Goal: Task Accomplishment & Management: Manage account settings

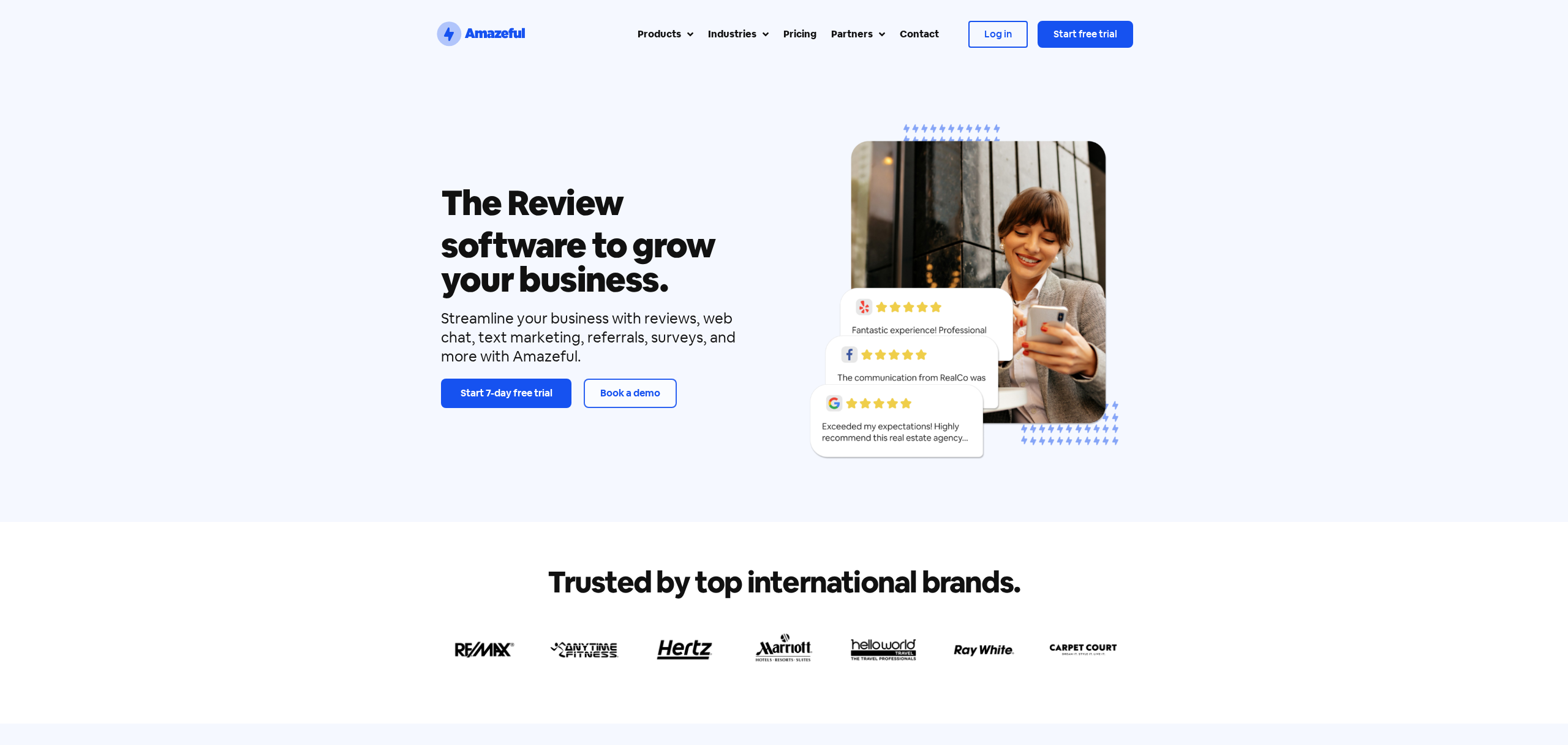
click at [990, 40] on span "Log in" at bounding box center [997, 34] width 28 height 13
click at [995, 35] on span "Log in" at bounding box center [997, 34] width 28 height 13
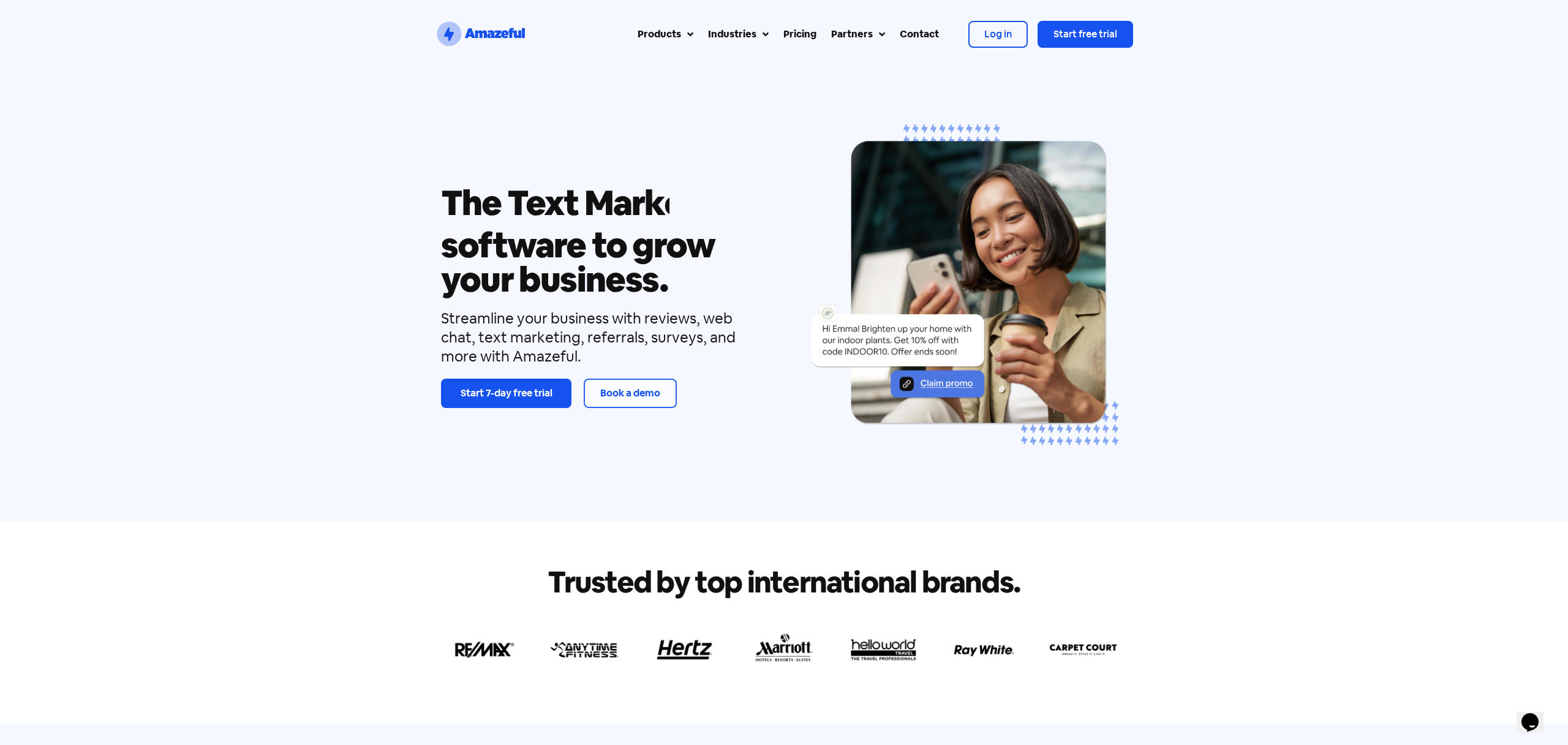
click at [1528, 715] on icon "Chat widget" at bounding box center [1530, 722] width 18 height 18
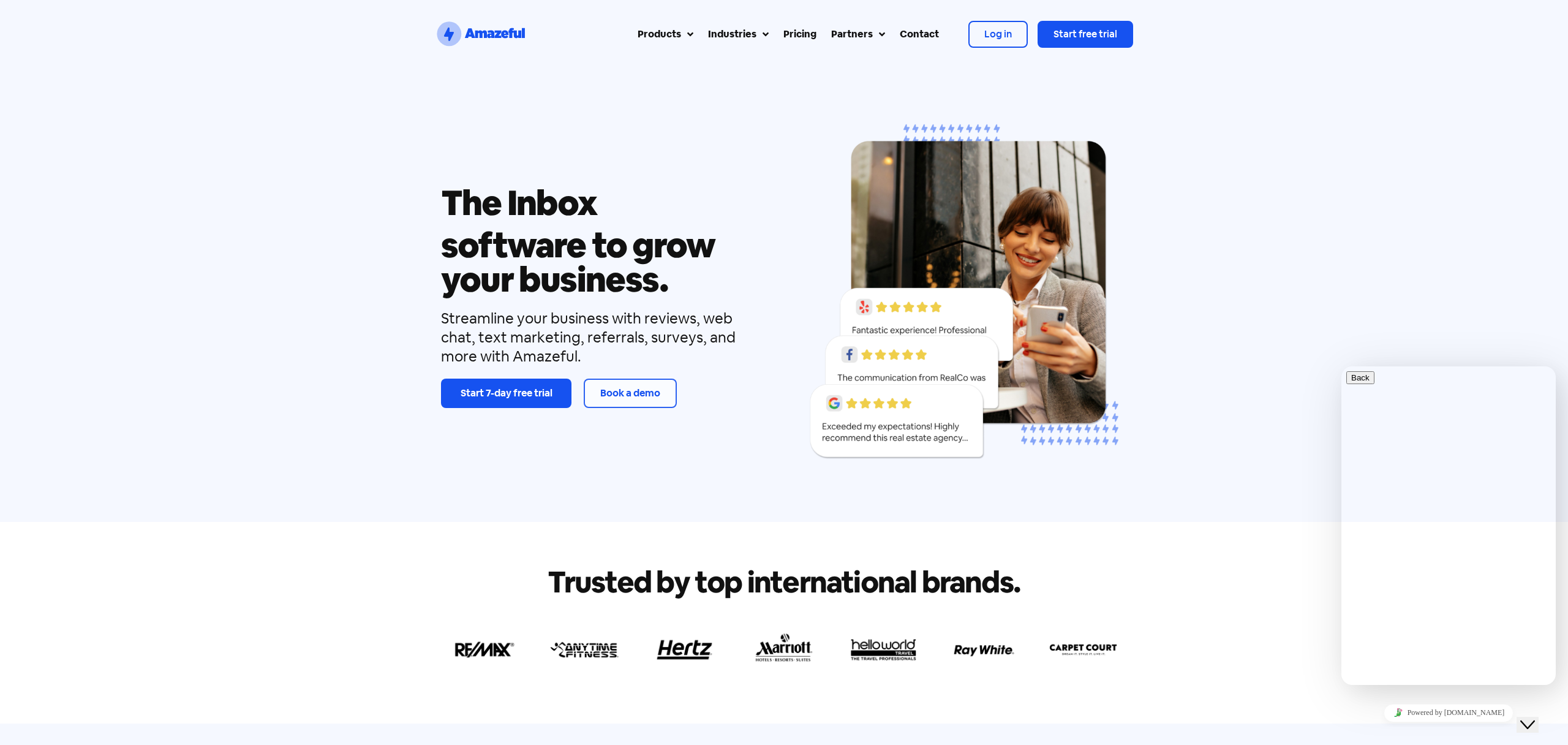
scroll to position [0, 0]
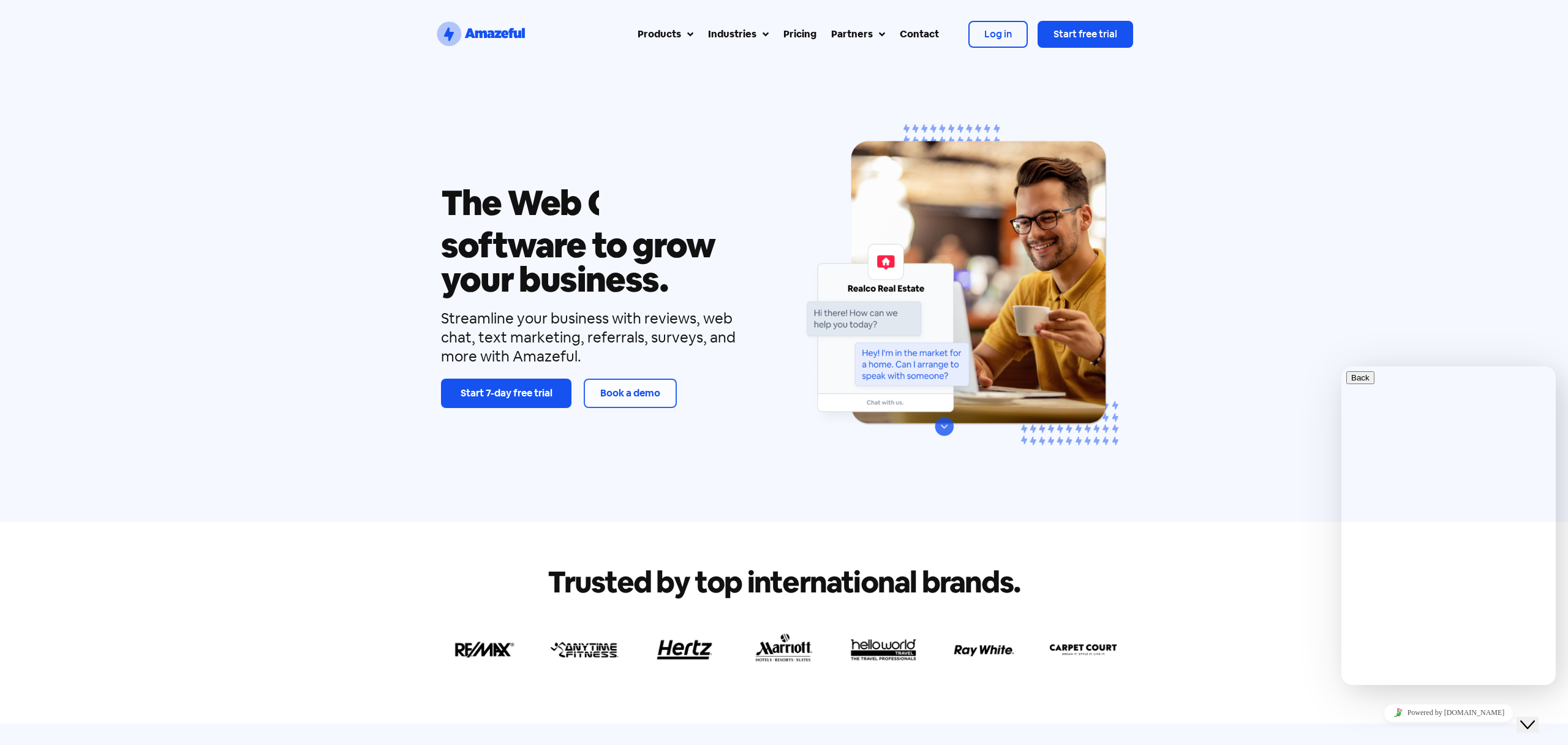
type input "x"
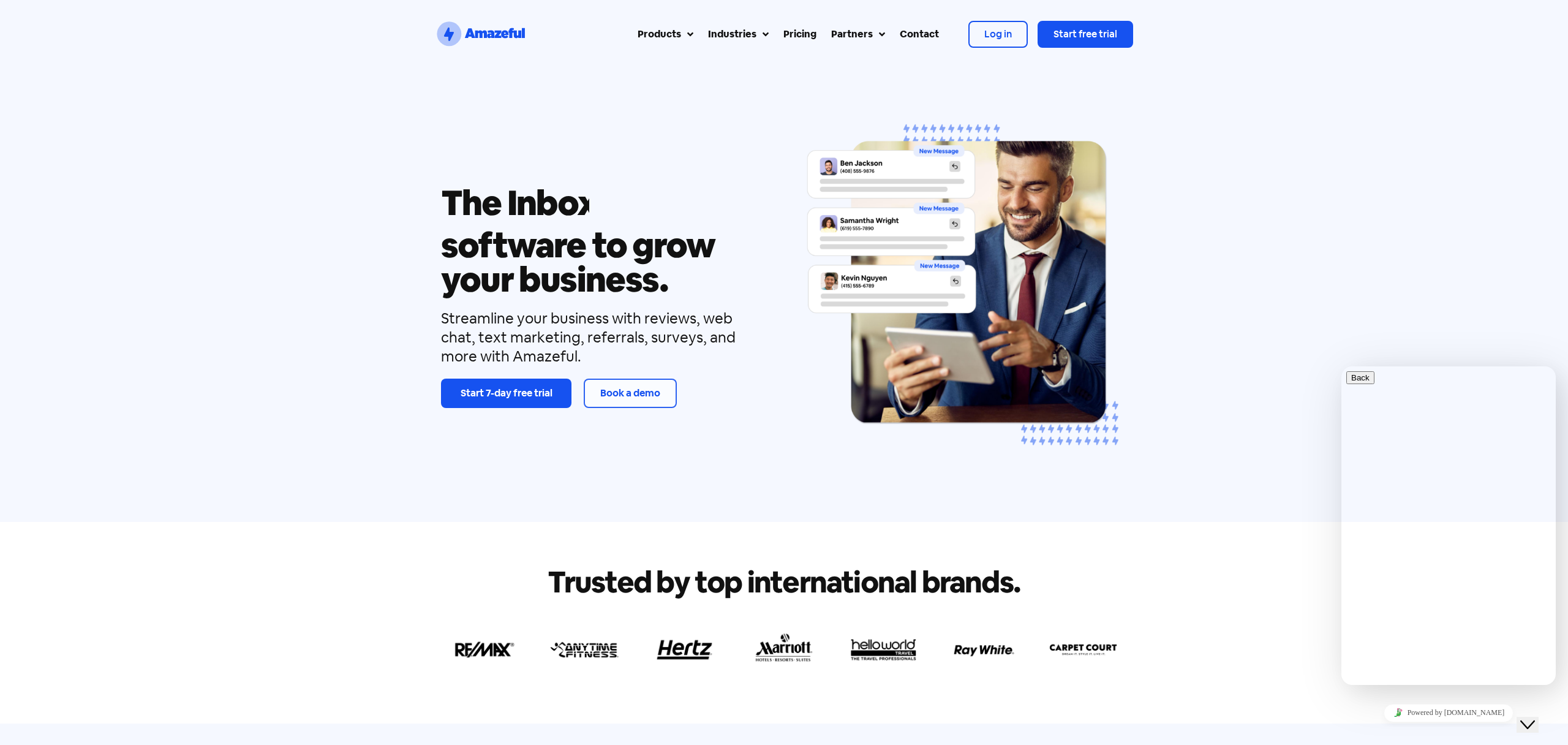
type input "cosmetics now"
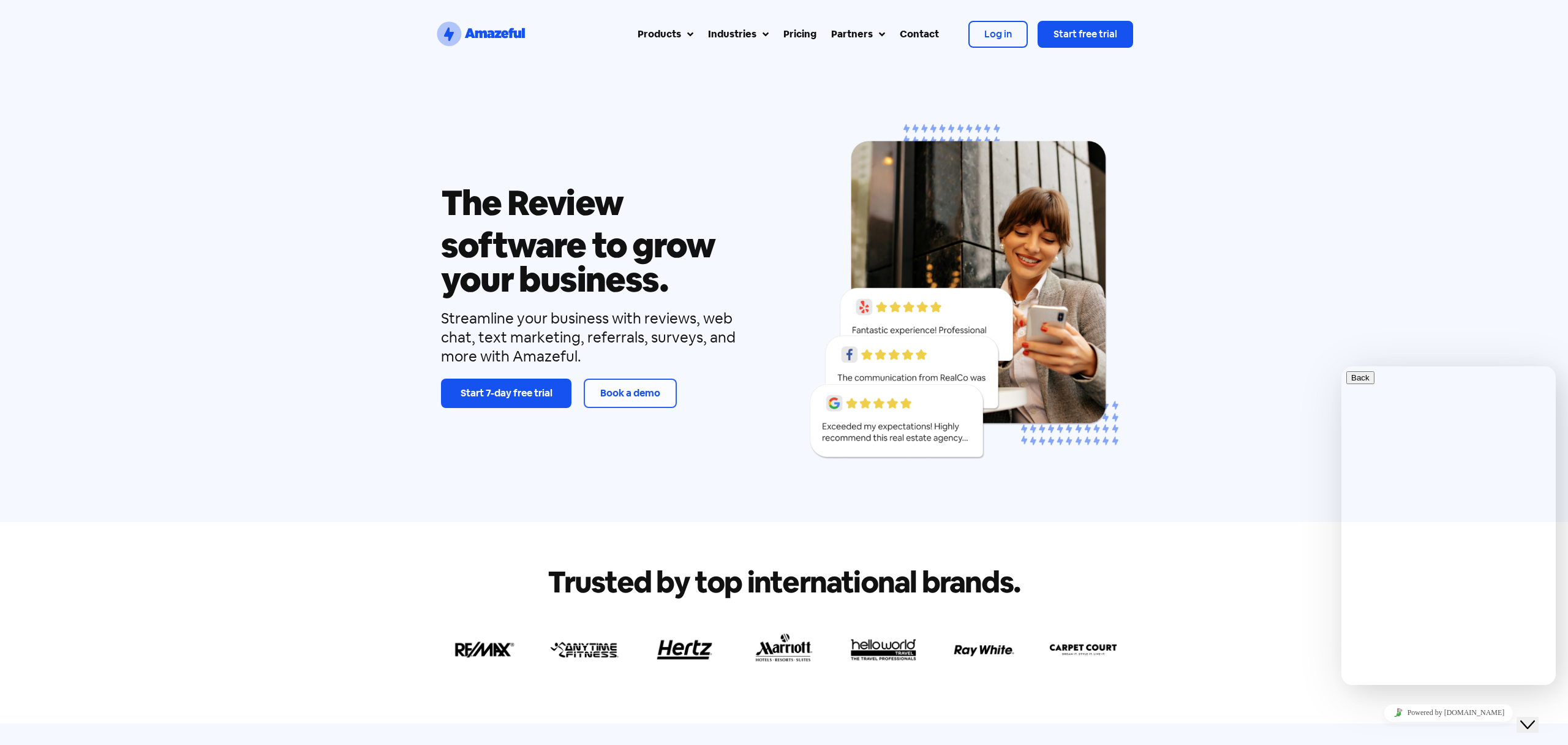
scroll to position [94, 0]
type textarea "pls cancel and refund our subscription from 18/09"
drag, startPoint x: 1449, startPoint y: 591, endPoint x: 1441, endPoint y: 501, distance: 90.4
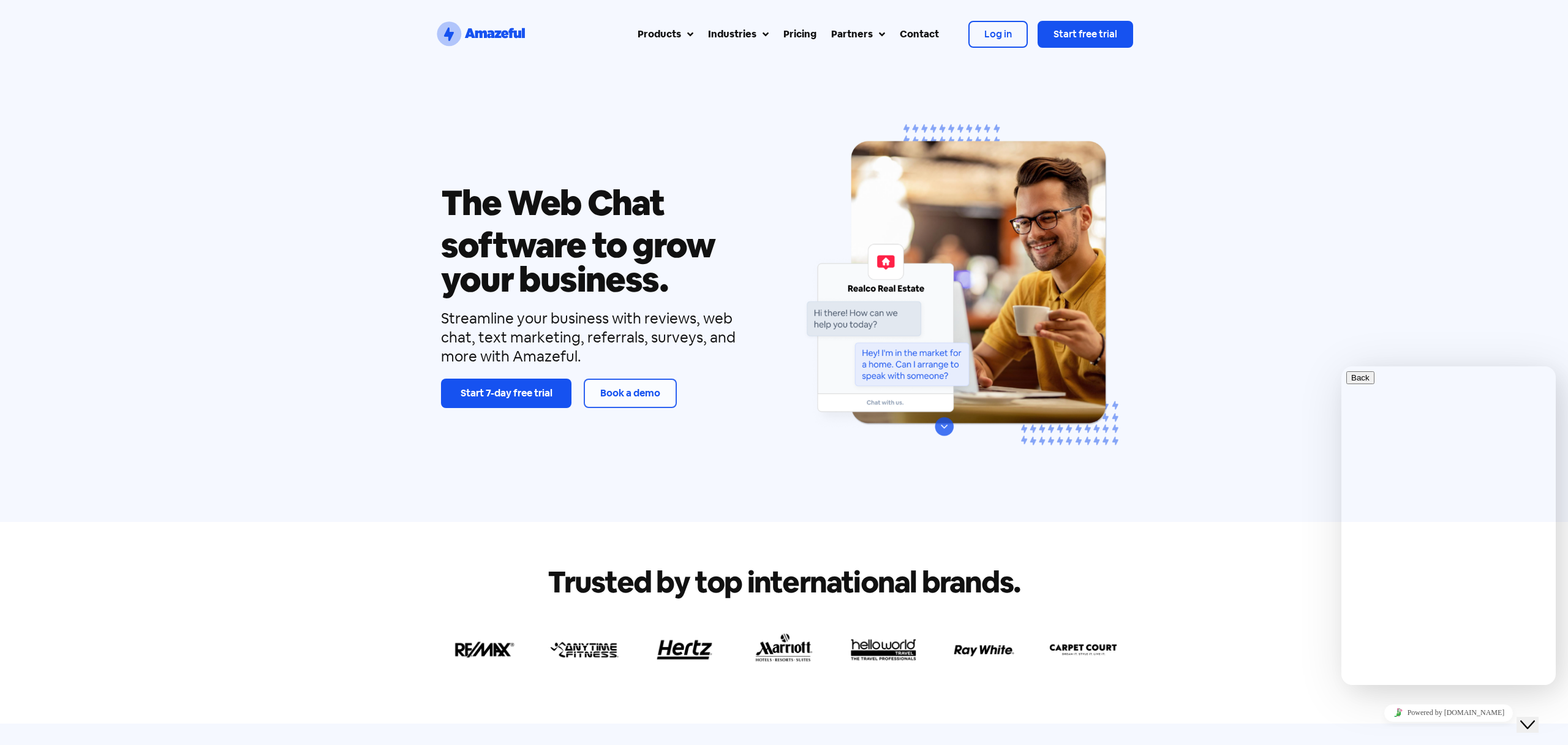
type input "61433739592"
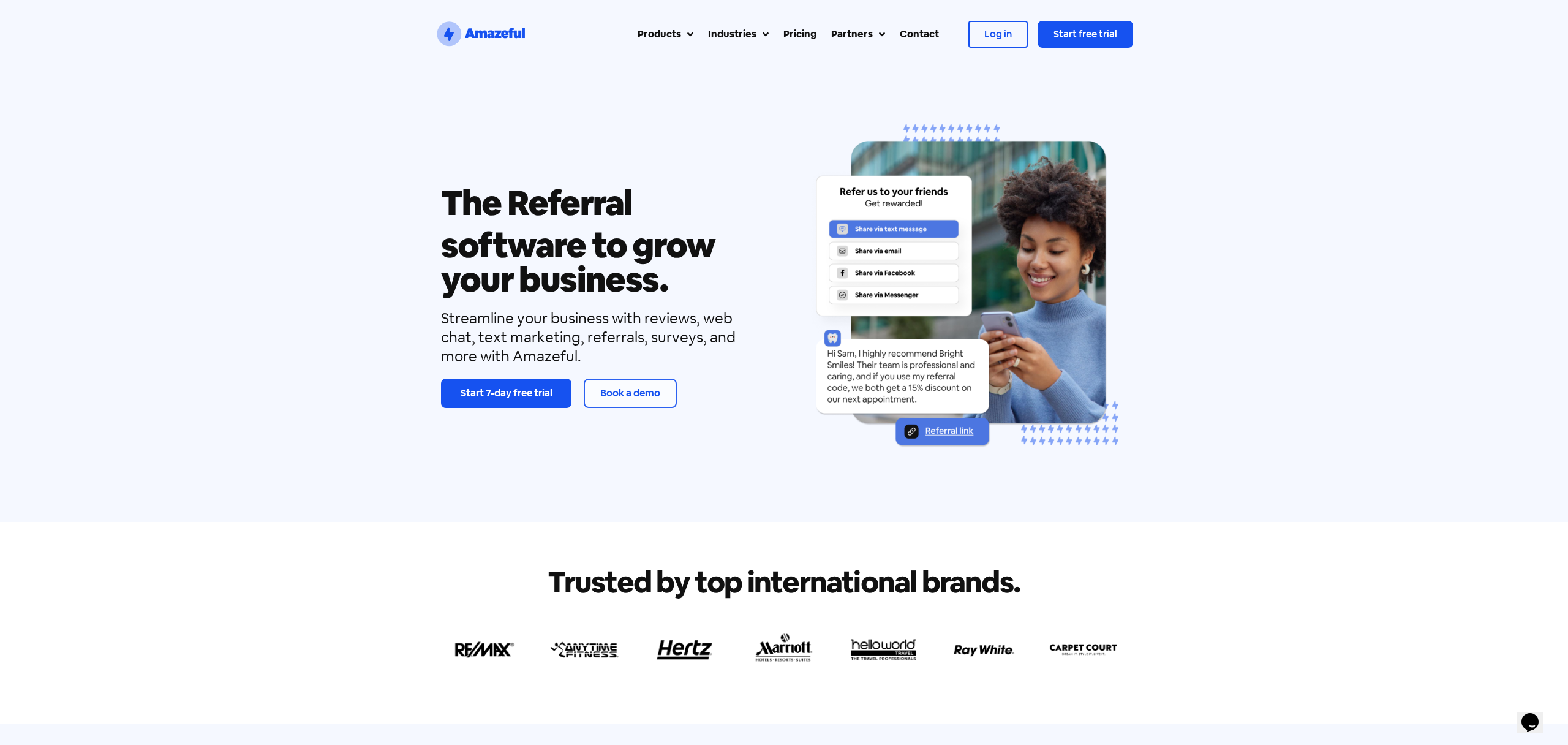
click at [1002, 31] on span "Log in" at bounding box center [997, 34] width 28 height 13
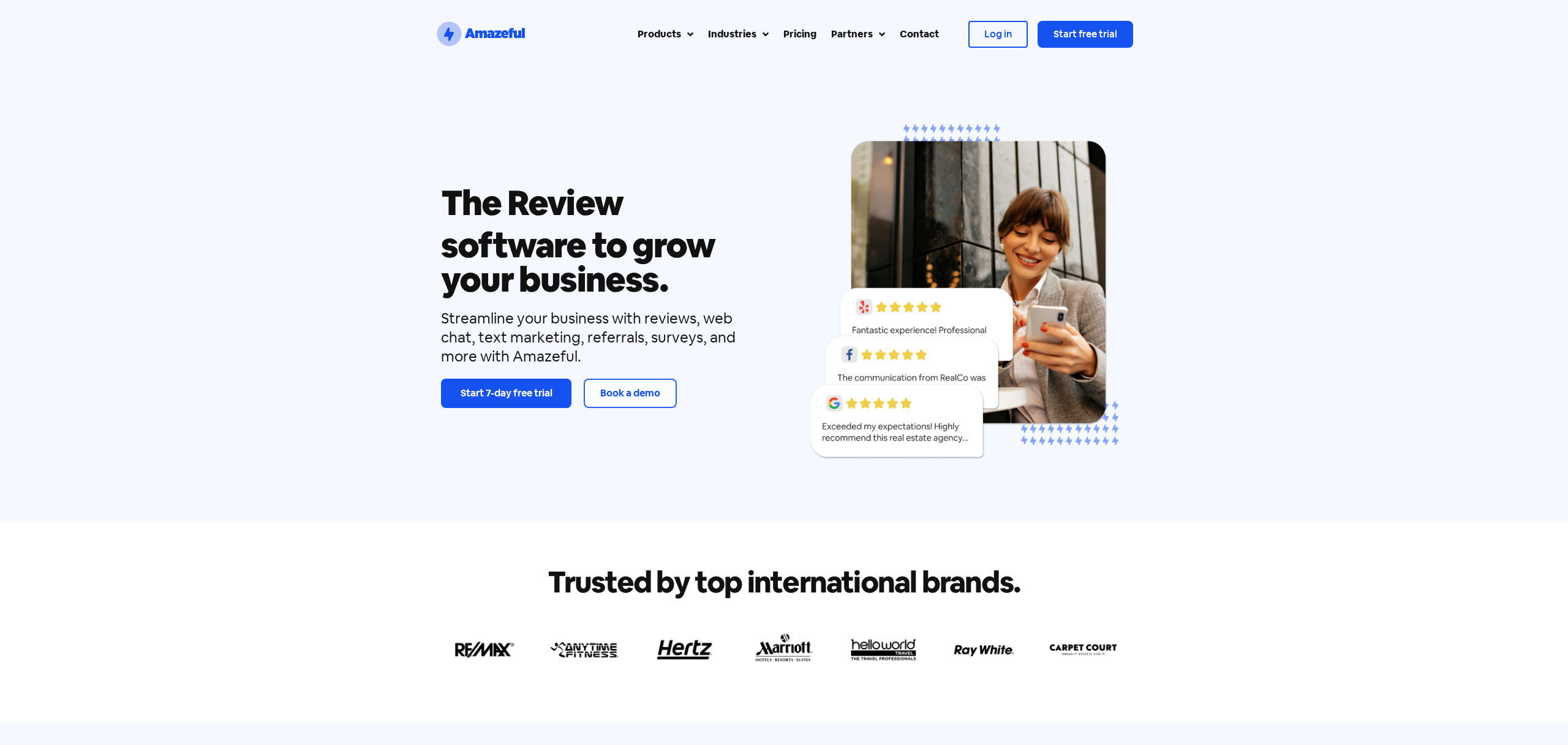
click at [1011, 33] on div at bounding box center [998, 34] width 57 height 25
